Goal: Communication & Community: Answer question/provide support

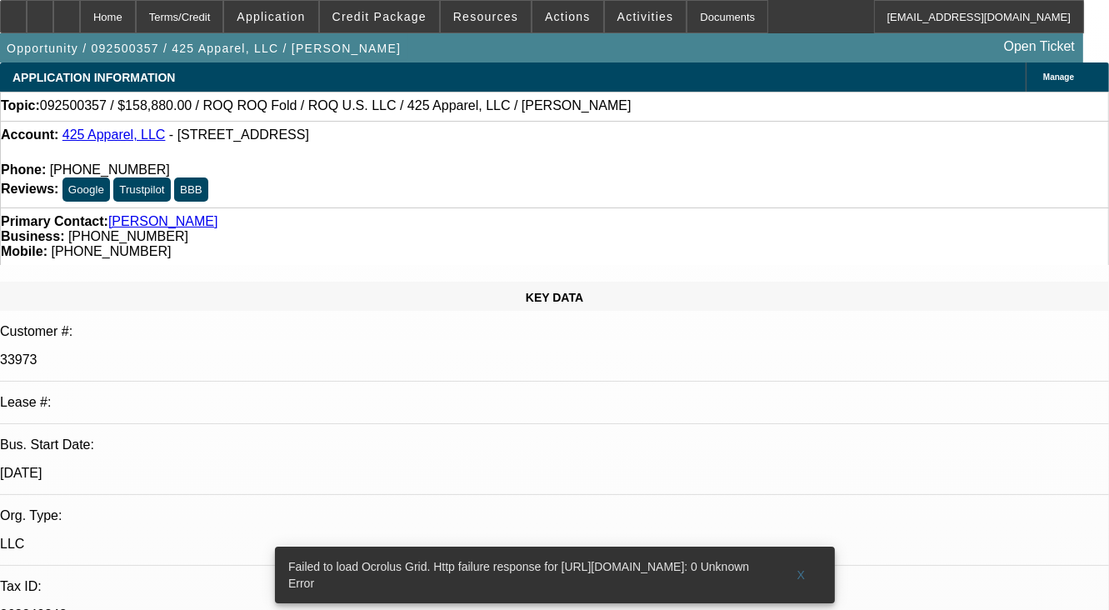
select select "0"
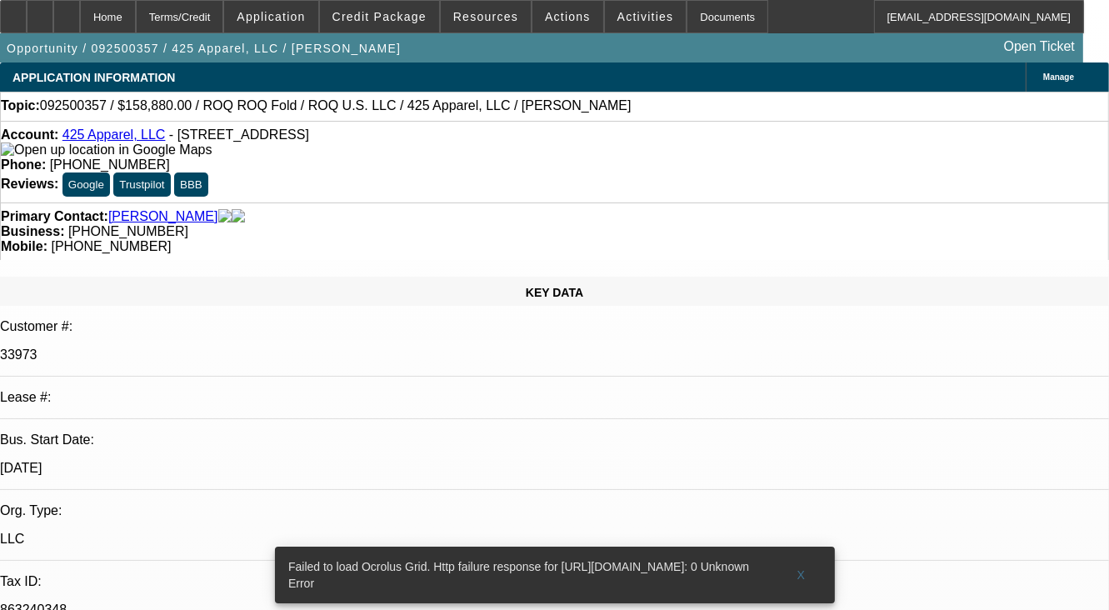
select select "2"
select select "0"
select select "1"
select select "2"
select select "6"
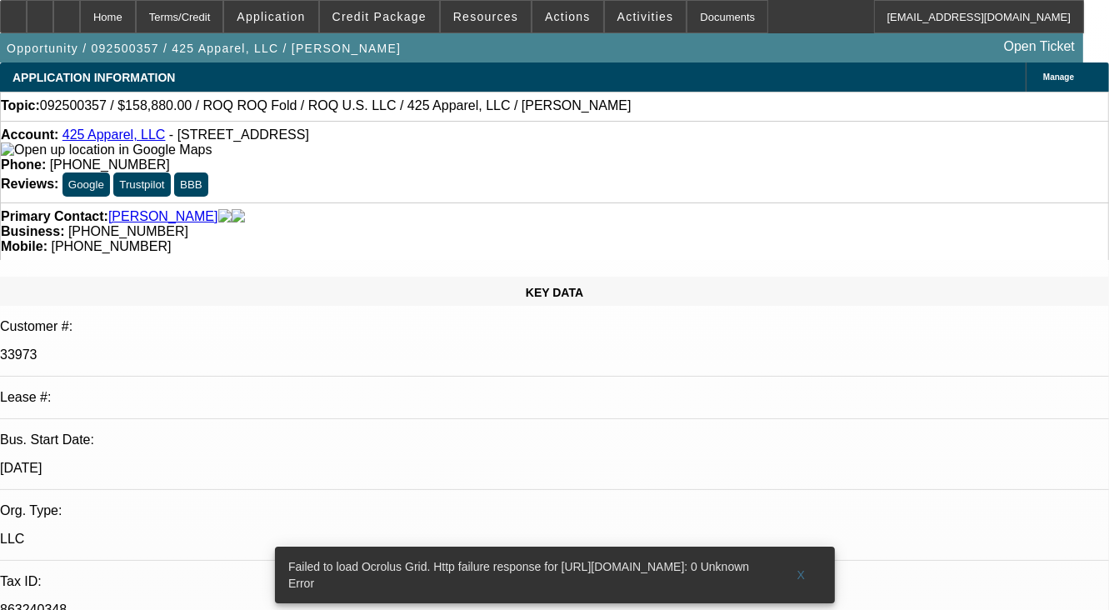
radio input "true"
type textarea "SERVICE DEAL,JUST 1 PAYMENT MADE SO FAR, NO COLLECTION EFFORT,"
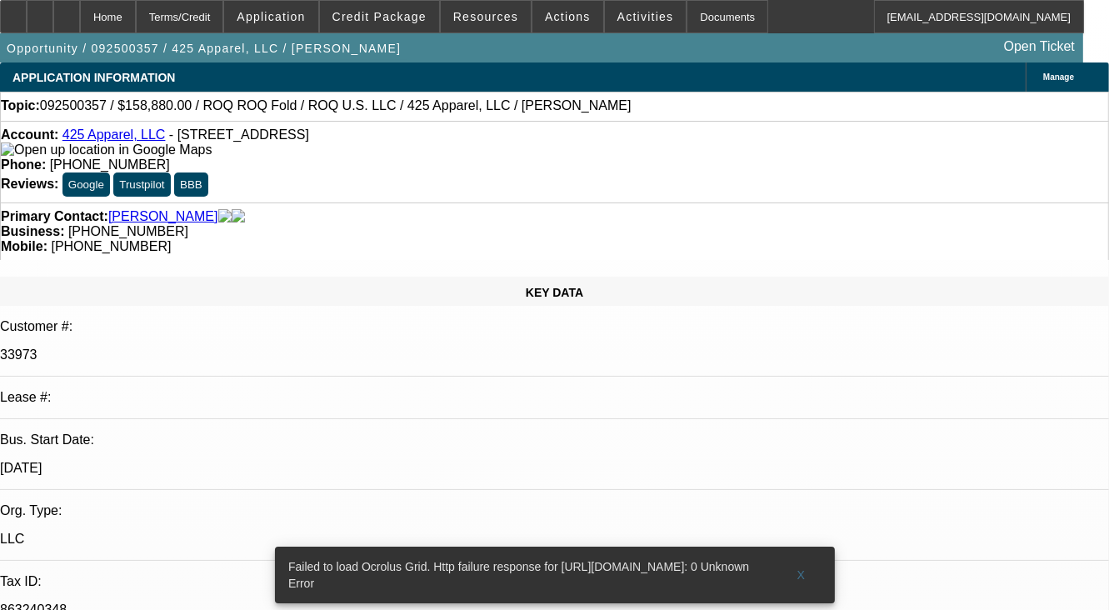
radio input "true"
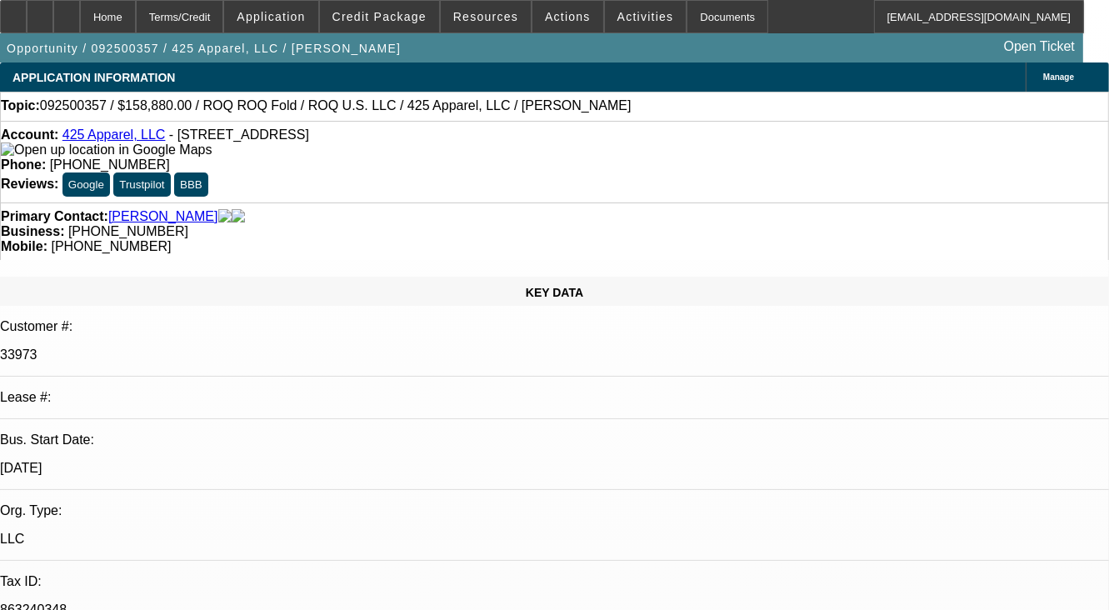
select select "0"
select select "2"
select select "0"
select select "1"
select select "2"
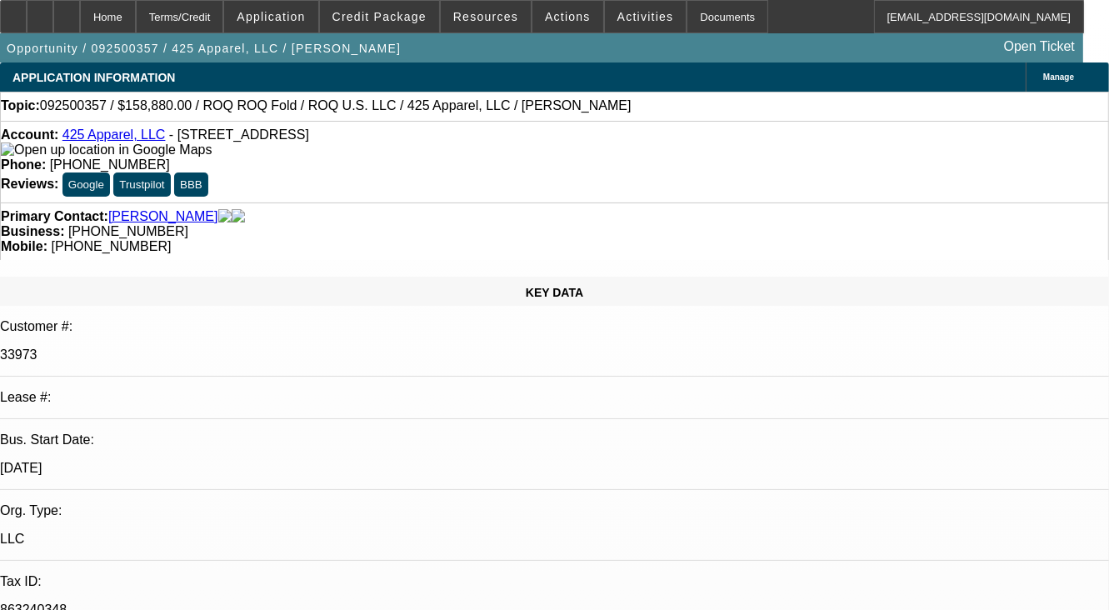
select select "6"
